Goal: Use online tool/utility: Utilize a website feature to perform a specific function

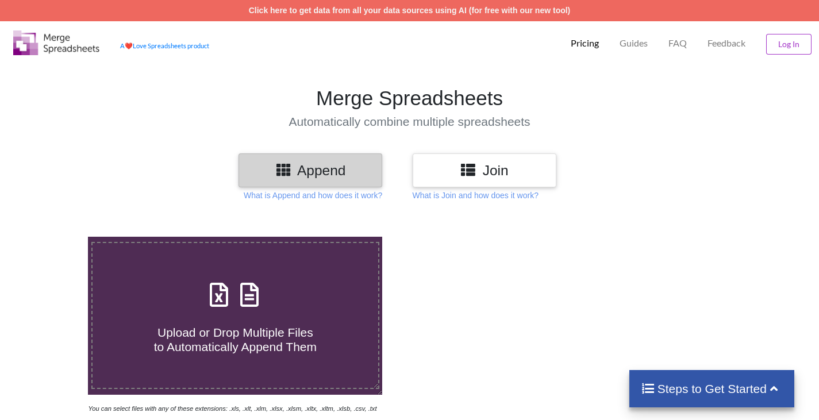
click at [261, 303] on span at bounding box center [235, 295] width 61 height 27
click at [55, 237] on input "Upload or Drop Multiple Files to Automatically Append Them" at bounding box center [55, 237] width 0 height 0
type input "C:\fakepath\Copy of from_1_TO_12.xlsx"
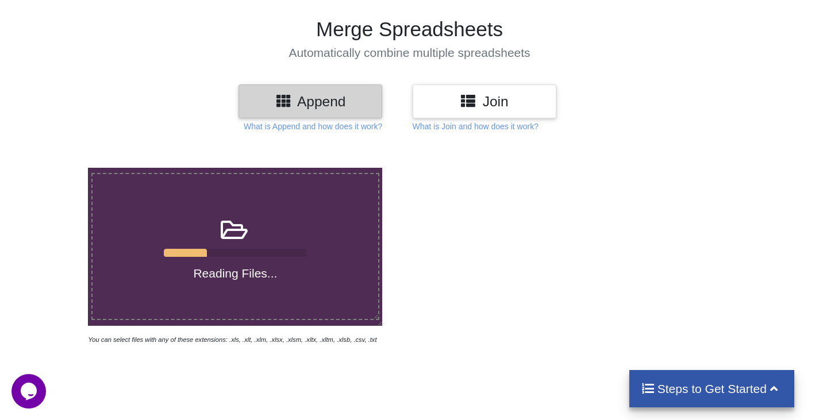
scroll to position [70, 0]
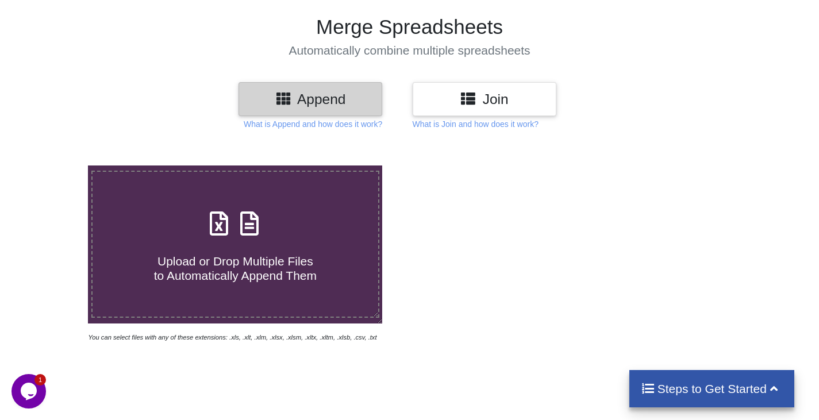
click at [172, 241] on h4 "Upload or Drop Multiple Files to Automatically Append Them" at bounding box center [235, 262] width 286 height 44
click at [55, 165] on input "Upload or Drop Multiple Files to Automatically Append Them" at bounding box center [55, 165] width 0 height 0
type input "C:\fakepath\Copy of from_1_TO_12.xlsx"
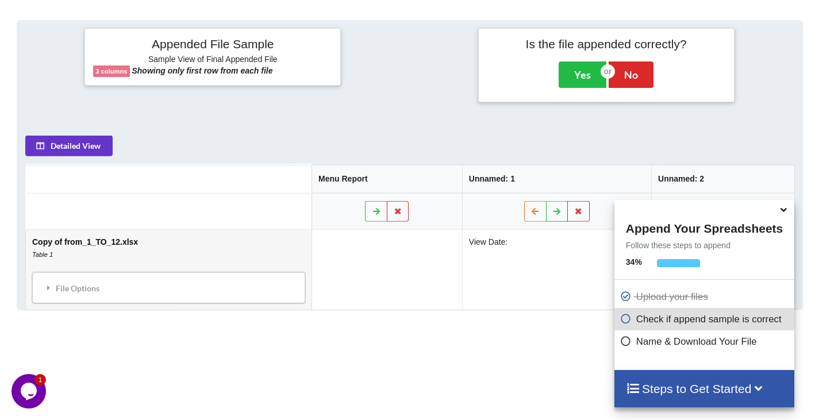
scroll to position [526, 0]
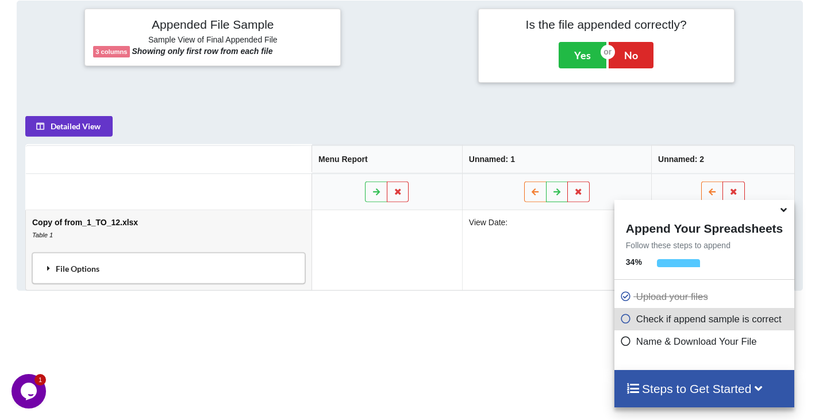
click at [151, 276] on div "File Options" at bounding box center [168, 268] width 266 height 24
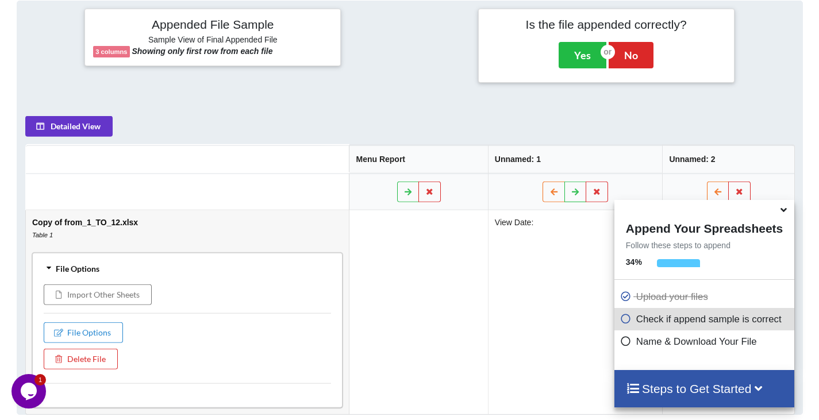
click at [151, 276] on div "File Options" at bounding box center [186, 268] width 303 height 24
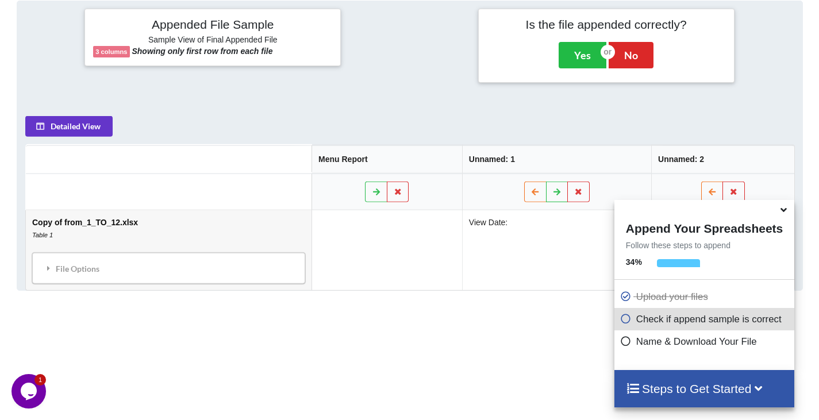
click at [784, 213] on icon at bounding box center [783, 208] width 12 height 10
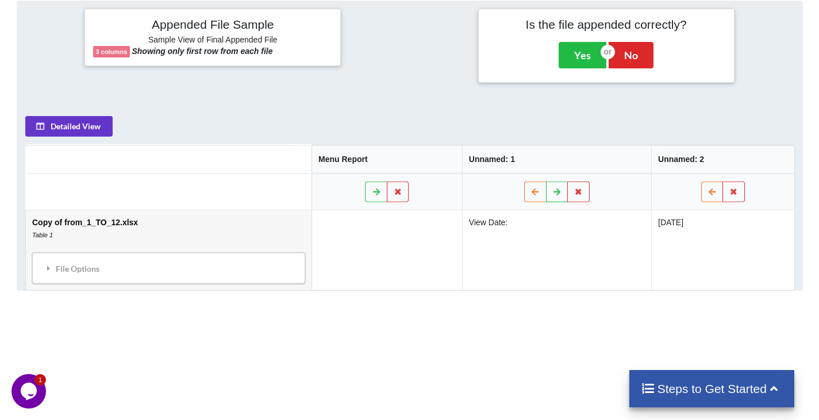
click at [769, 395] on h4 "Steps to Get Started" at bounding box center [712, 388] width 142 height 14
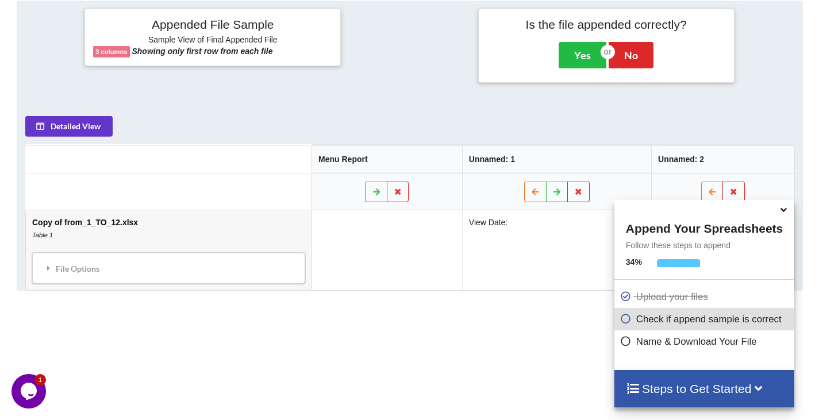
click at [626, 344] on icon at bounding box center [625, 339] width 11 height 10
click at [620, 341] on icon at bounding box center [625, 339] width 11 height 10
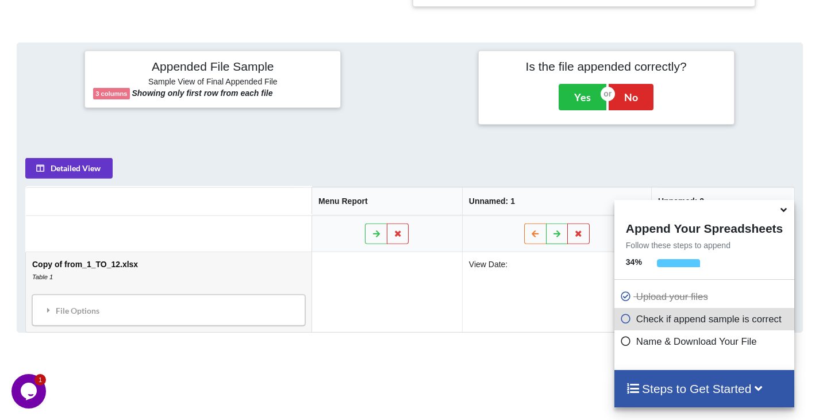
scroll to position [650, 0]
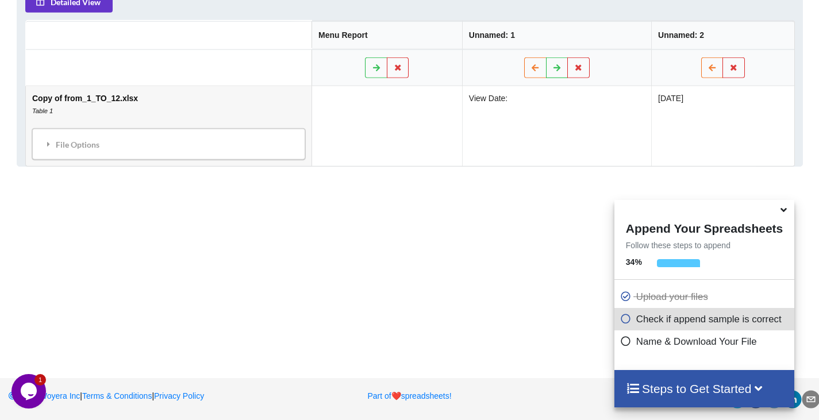
click at [753, 387] on h4 "Steps to Get Started" at bounding box center [704, 388] width 157 height 14
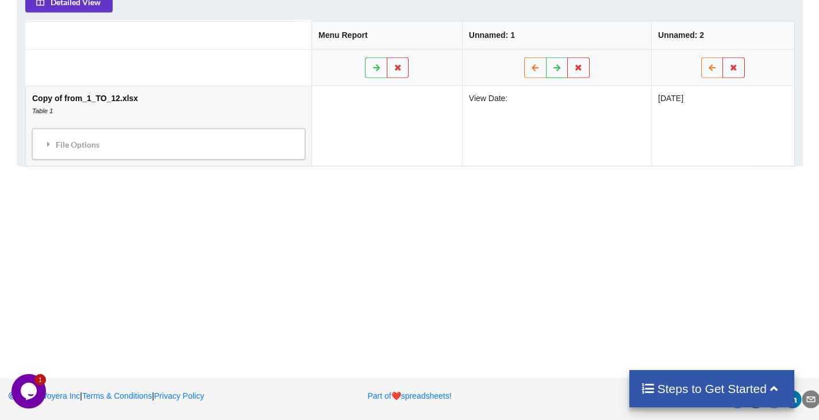
click at [753, 387] on h4 "Steps to Get Started" at bounding box center [712, 388] width 142 height 14
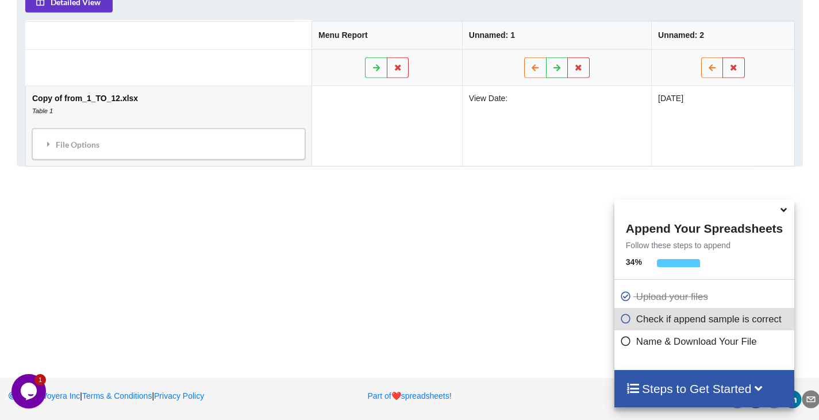
click at [753, 387] on h4 "Steps to Get Started" at bounding box center [704, 388] width 157 height 14
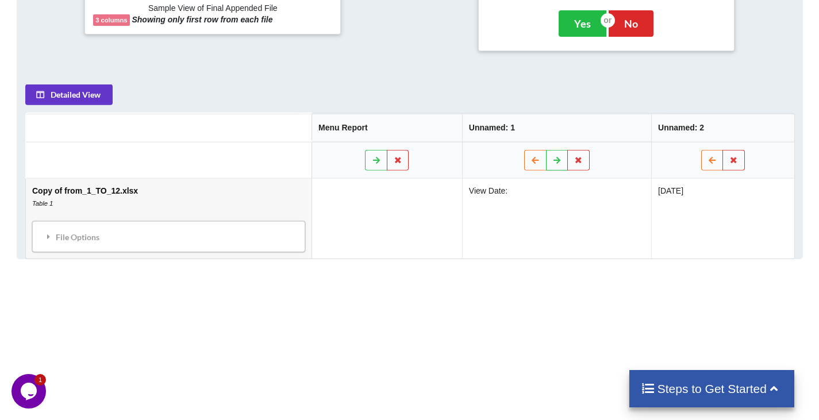
scroll to position [558, 0]
